Goal: Connect with others: Connect with other users

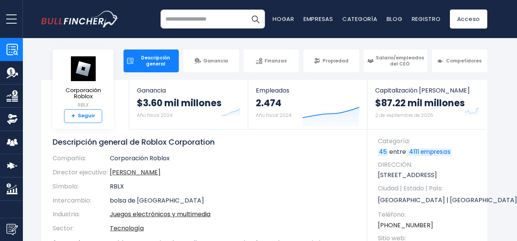
click at [87, 109] on link "+ Seguir" at bounding box center [83, 116] width 38 height 14
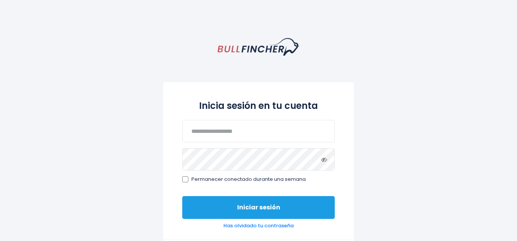
click at [200, 198] on button "Iniciar sesión" at bounding box center [258, 207] width 153 height 23
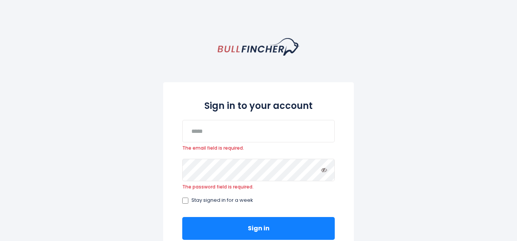
click at [208, 202] on span "Stay signed in for a week" at bounding box center [222, 201] width 62 height 6
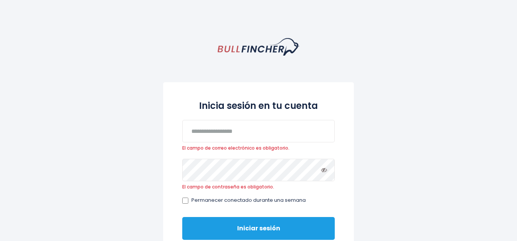
click at [217, 225] on button "Iniciar sesión" at bounding box center [258, 228] width 153 height 23
drag, startPoint x: 0, startPoint y: 0, endPoint x: 217, endPoint y: 225, distance: 312.1
click at [217, 225] on button "Iniciar sesión" at bounding box center [258, 228] width 153 height 23
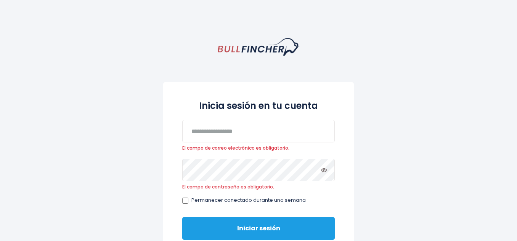
click at [217, 225] on button "Iniciar sesión" at bounding box center [258, 228] width 153 height 23
